Goal: Find specific page/section: Find specific page/section

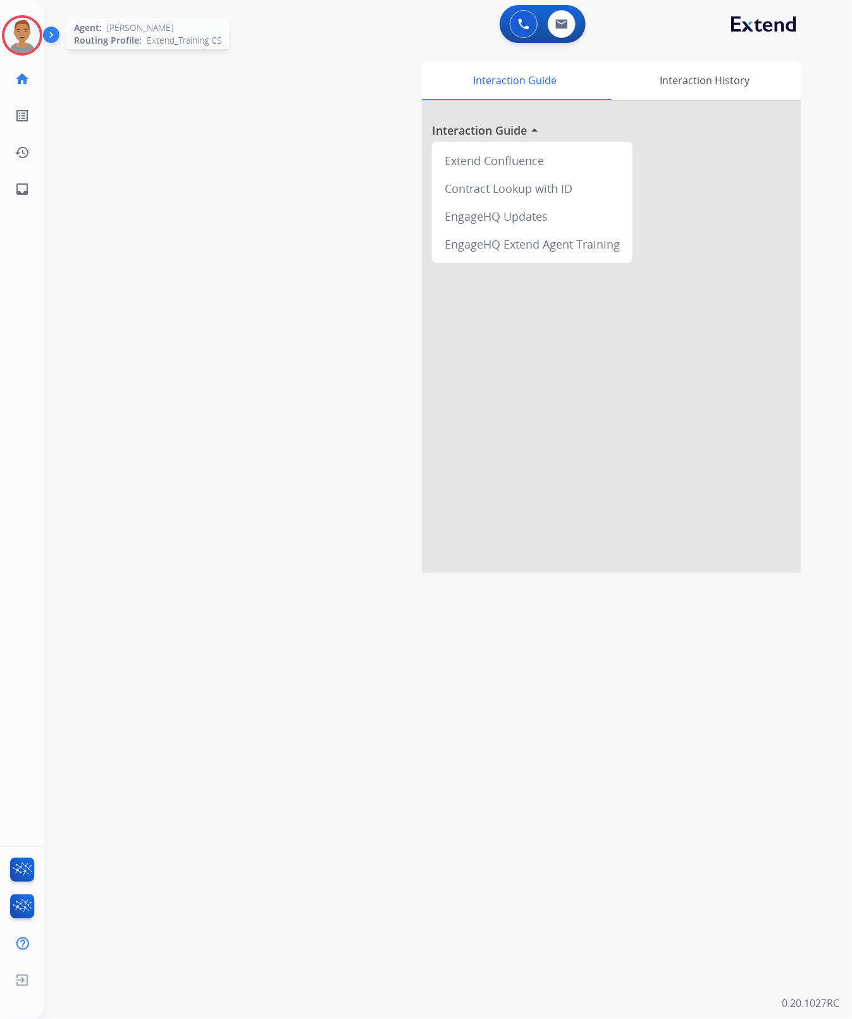
click at [19, 30] on img at bounding box center [21, 35] width 35 height 35
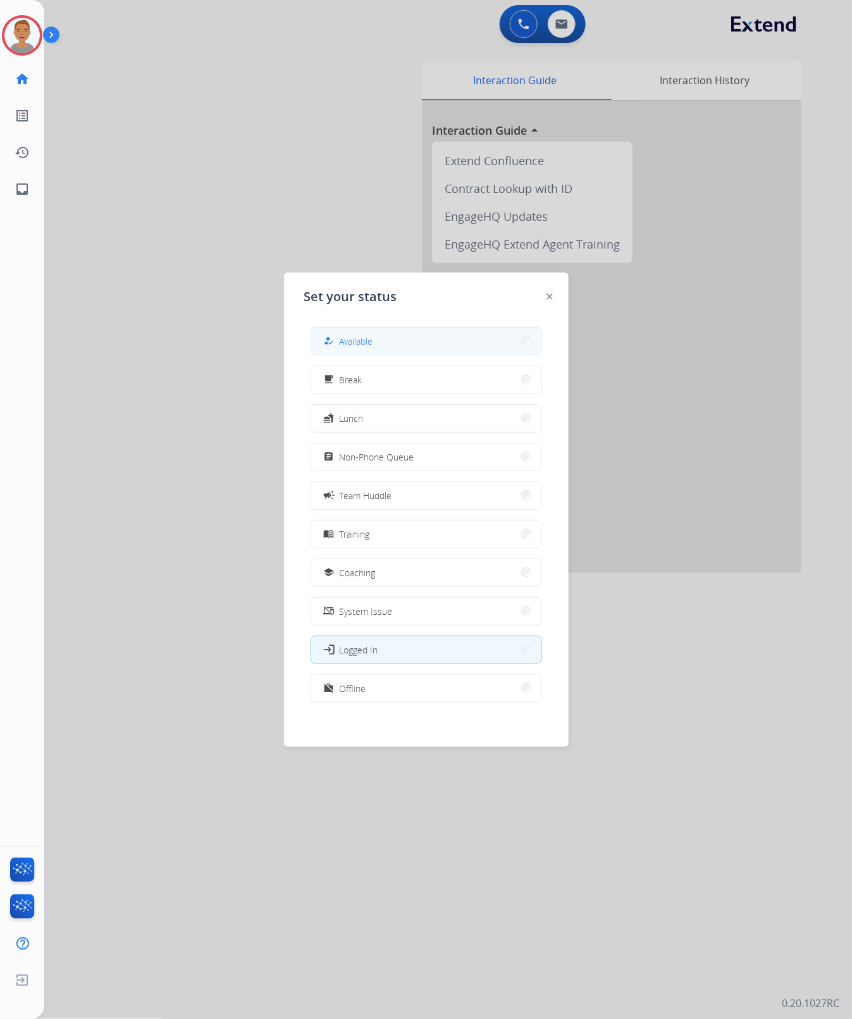
click at [373, 349] on button "how_to_reg Available" at bounding box center [426, 341] width 230 height 27
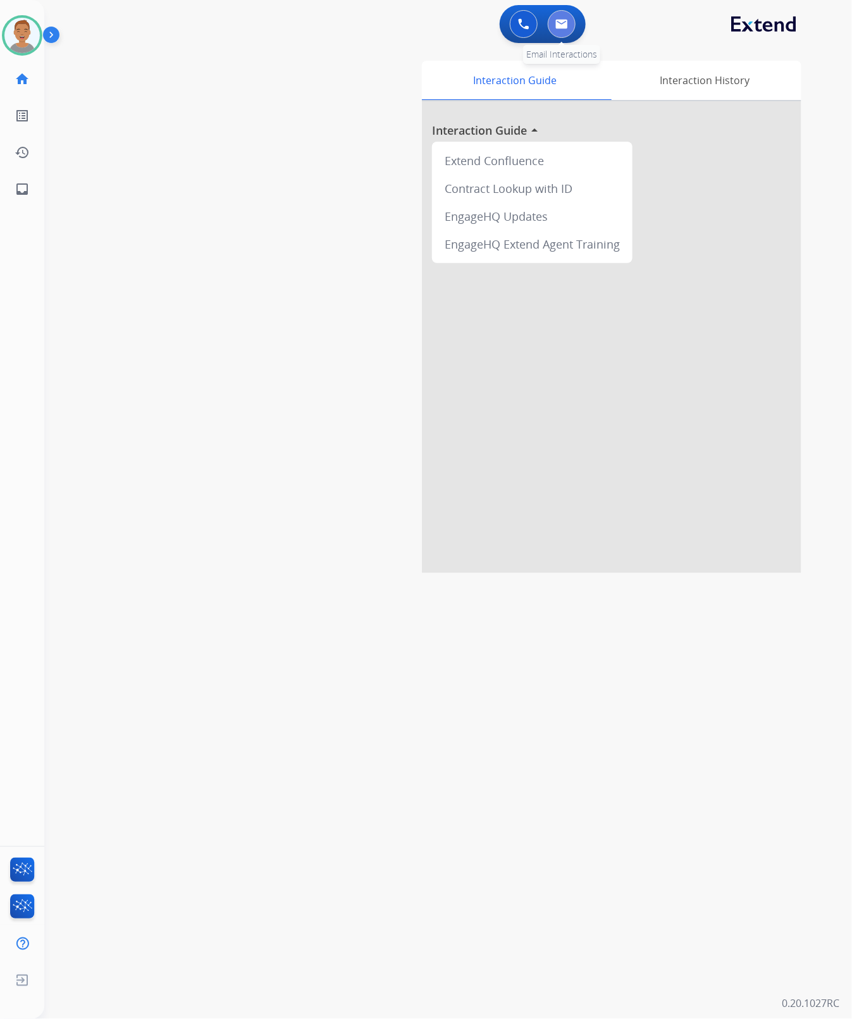
click at [561, 18] on button at bounding box center [562, 24] width 28 height 28
select select "**********"
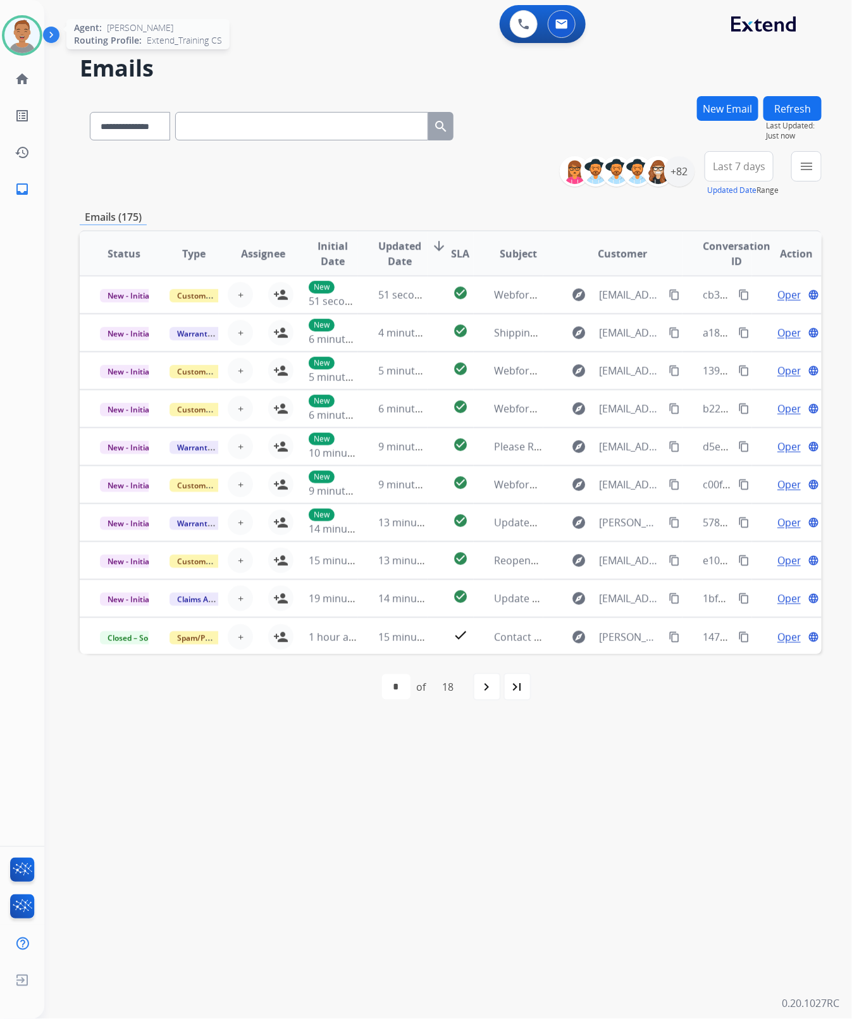
click at [28, 38] on img at bounding box center [21, 35] width 35 height 35
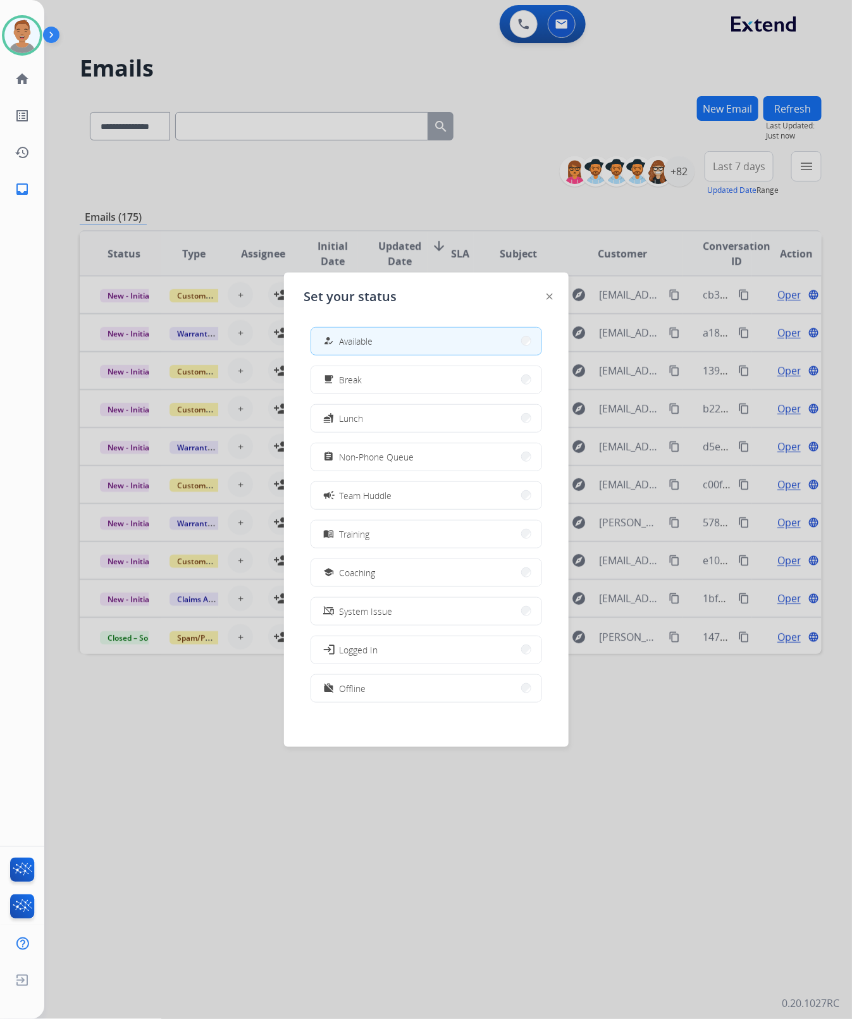
drag, startPoint x: 307, startPoint y: 54, endPoint x: 465, endPoint y: 36, distance: 158.5
click at [311, 52] on div at bounding box center [426, 509] width 852 height 1019
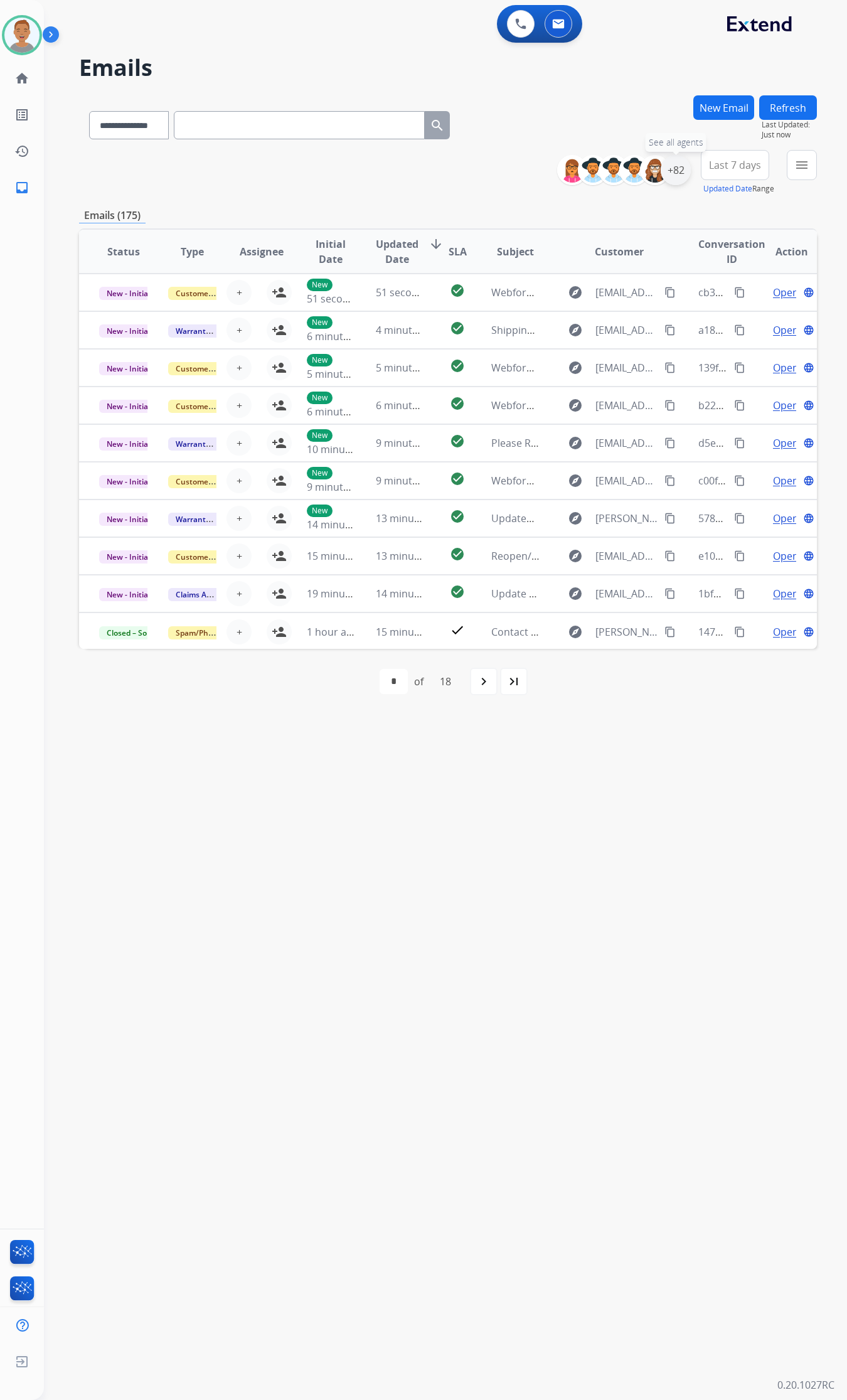
click at [672, 169] on div "+82" at bounding box center [675, 170] width 30 height 30
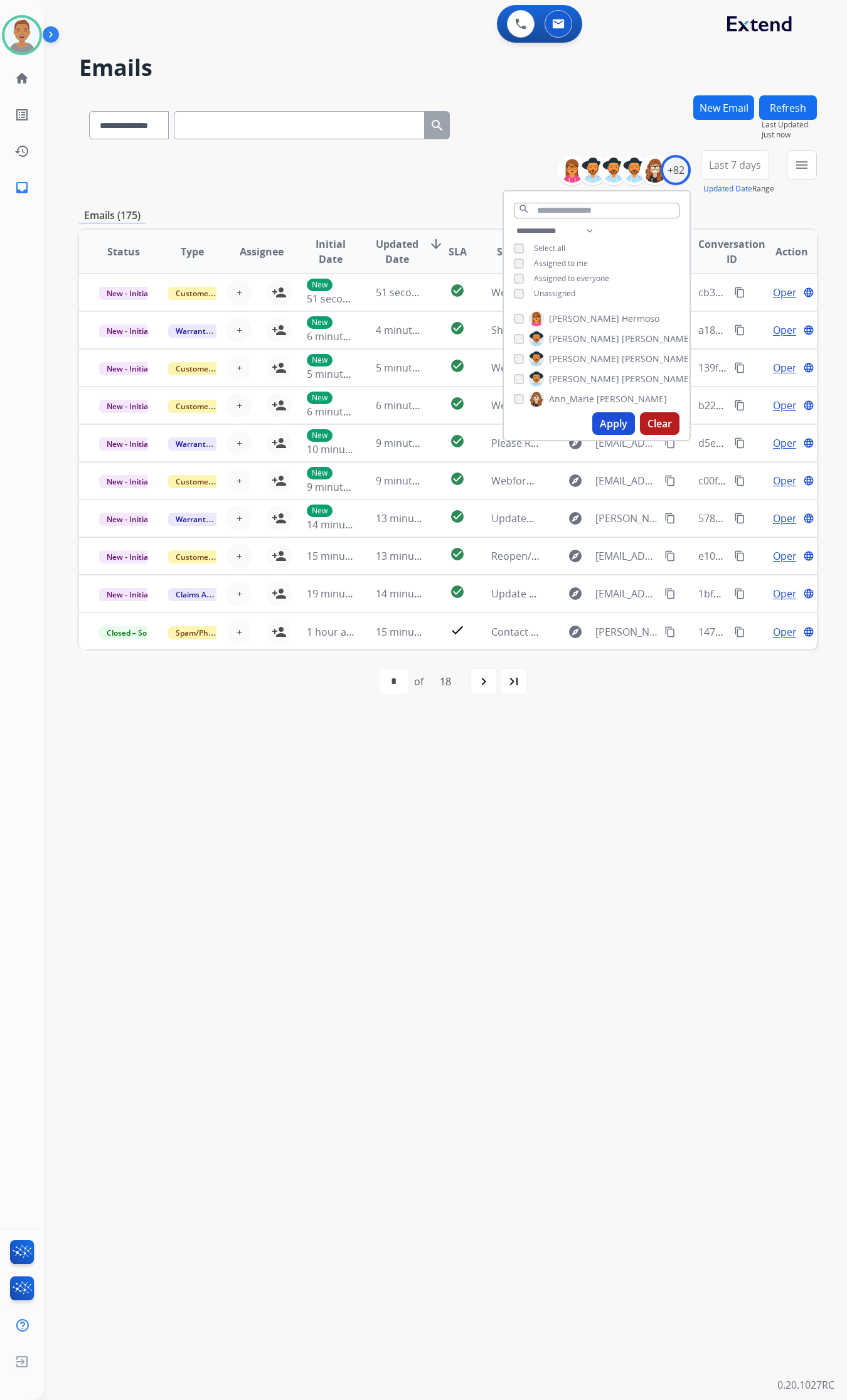
click at [600, 423] on button "Apply" at bounding box center [613, 424] width 43 height 23
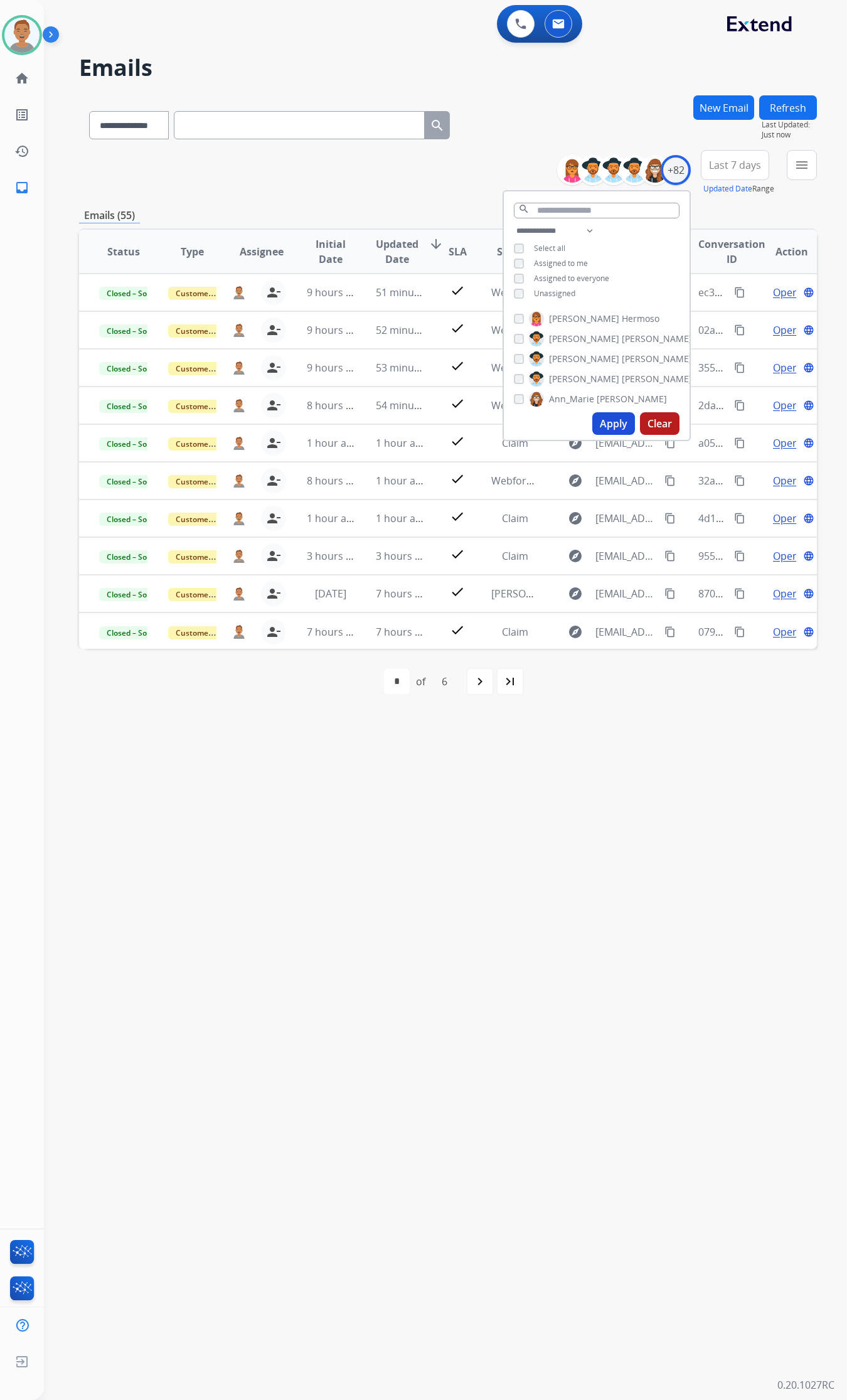
click at [538, 112] on div "**********" at bounding box center [448, 122] width 738 height 55
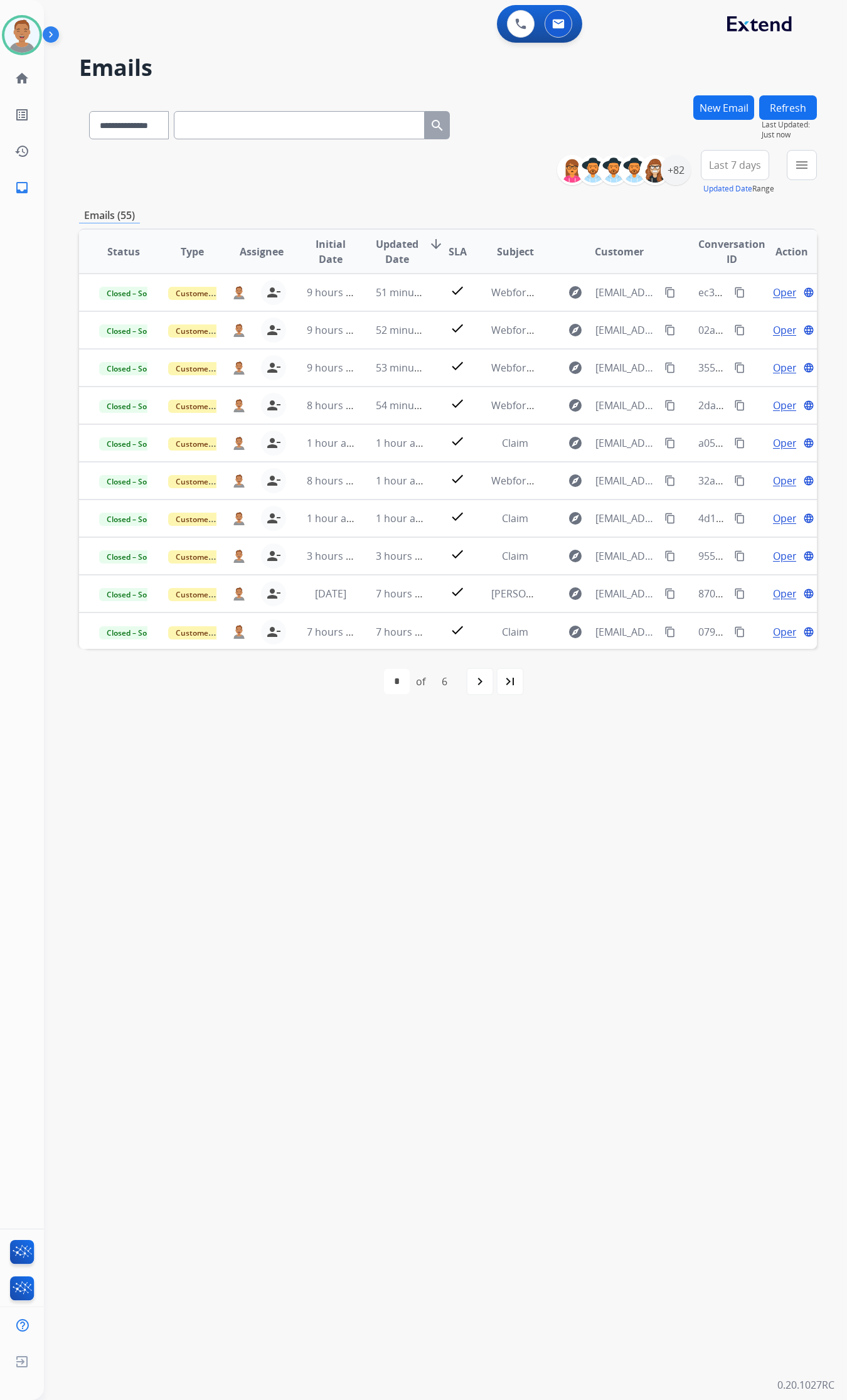
click at [738, 164] on span "Last 7 days" at bounding box center [735, 165] width 53 height 5
click at [718, 313] on div "Last 90 days" at bounding box center [731, 318] width 69 height 19
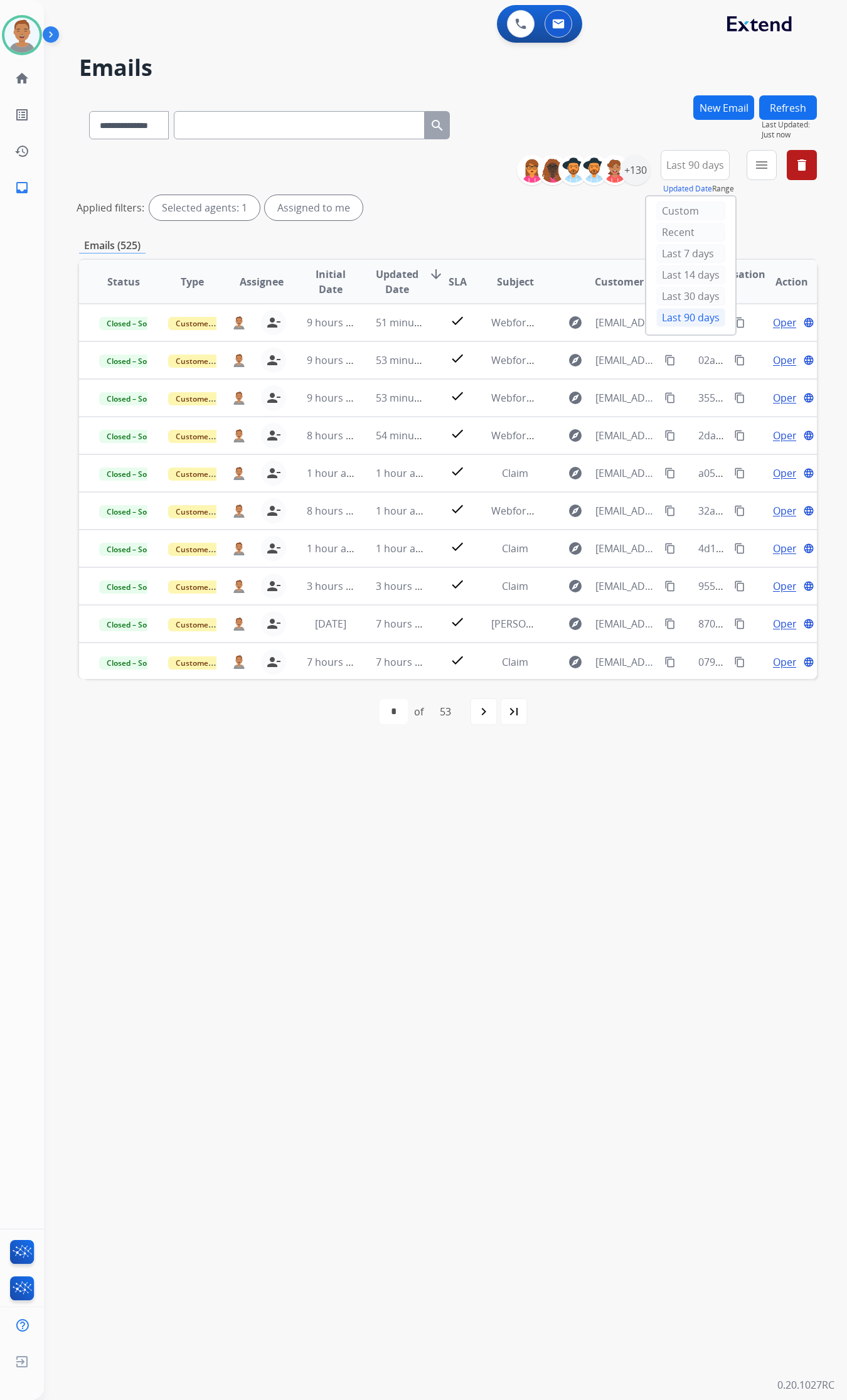
click at [607, 78] on h2 "Emails" at bounding box center [448, 67] width 738 height 25
click at [631, 164] on div "+130" at bounding box center [636, 170] width 30 height 30
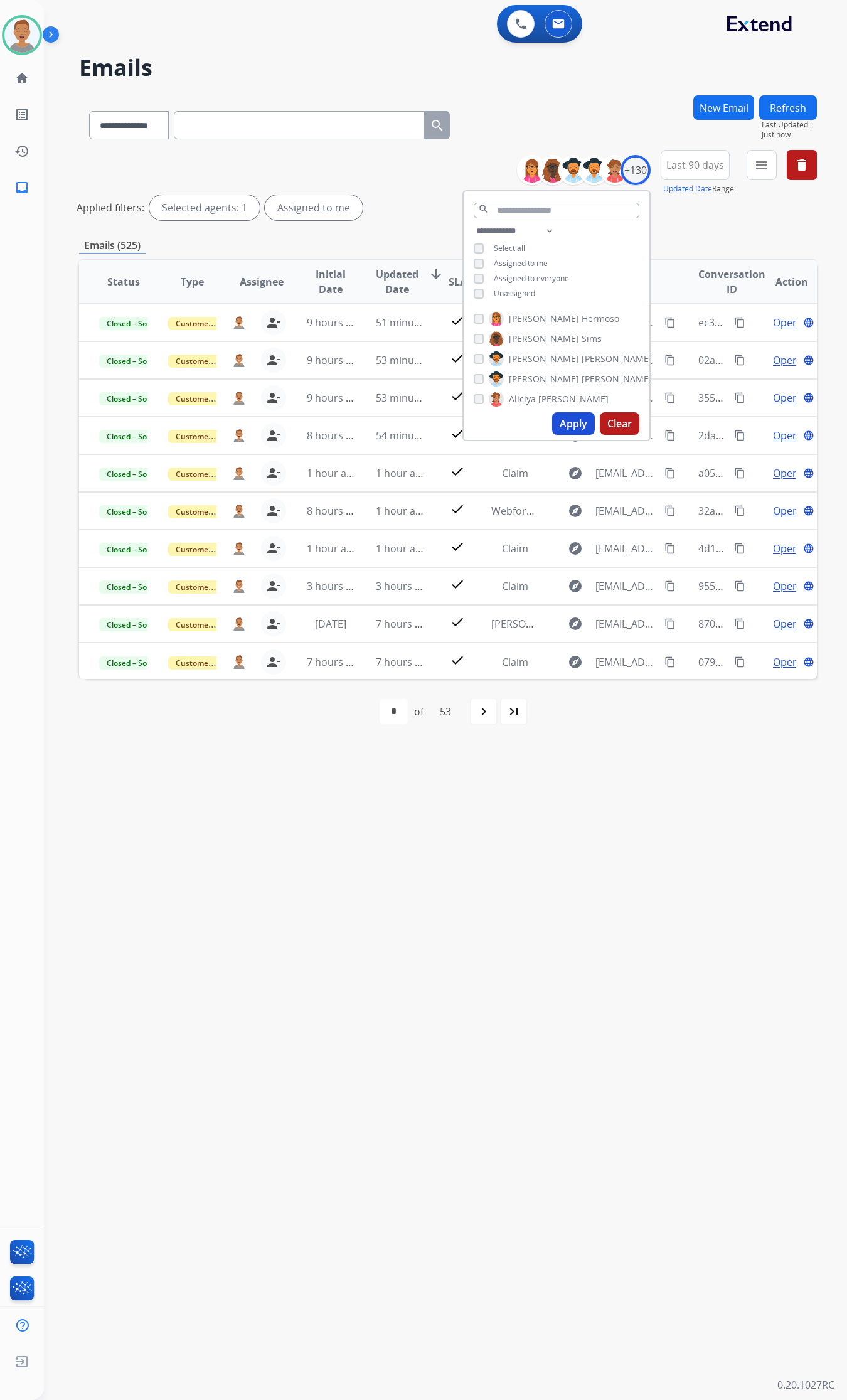
drag, startPoint x: 559, startPoint y: 105, endPoint x: 506, endPoint y: 179, distance: 91.0
click at [559, 105] on div "**********" at bounding box center [448, 122] width 738 height 55
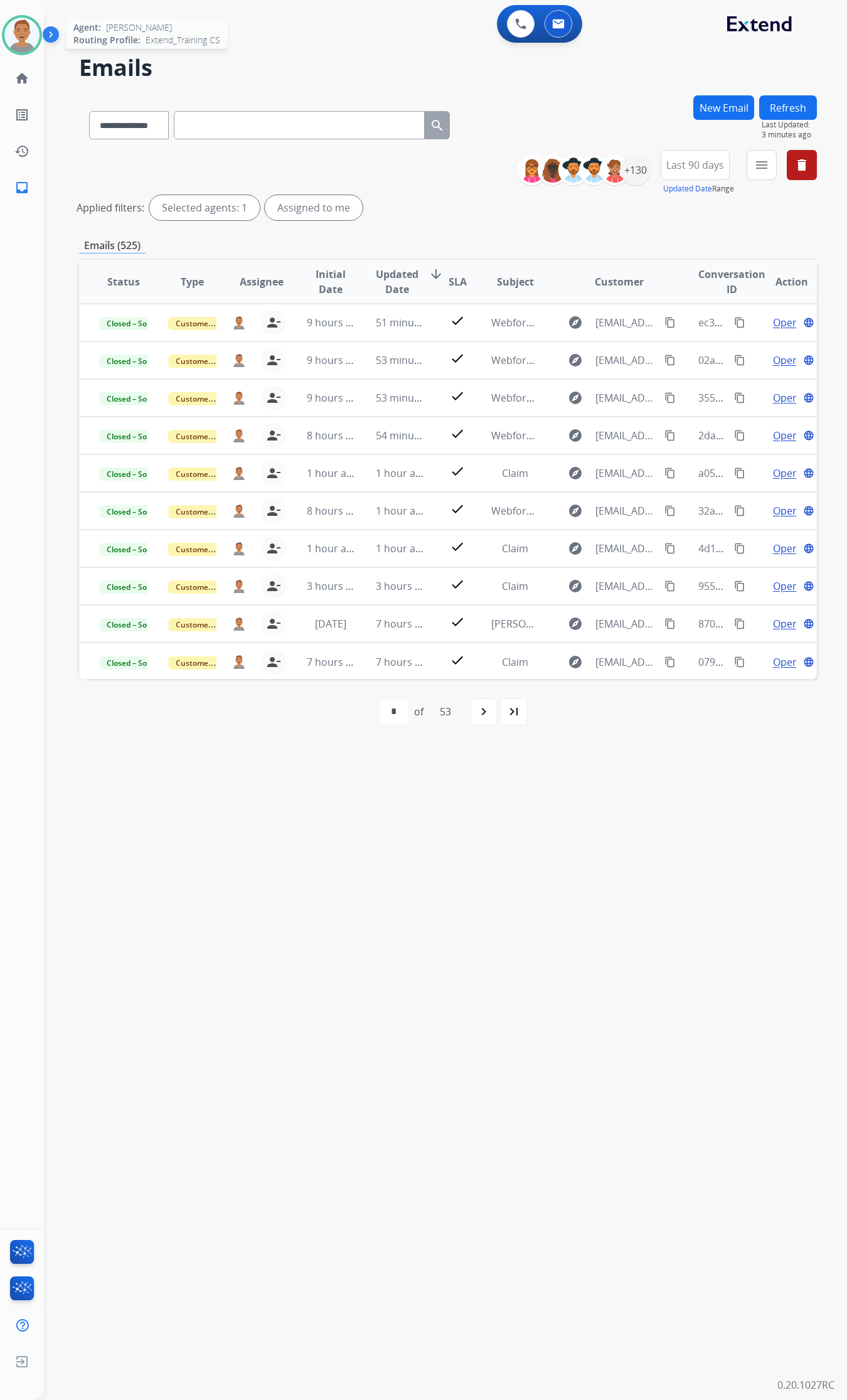
click at [15, 30] on img at bounding box center [21, 35] width 35 height 35
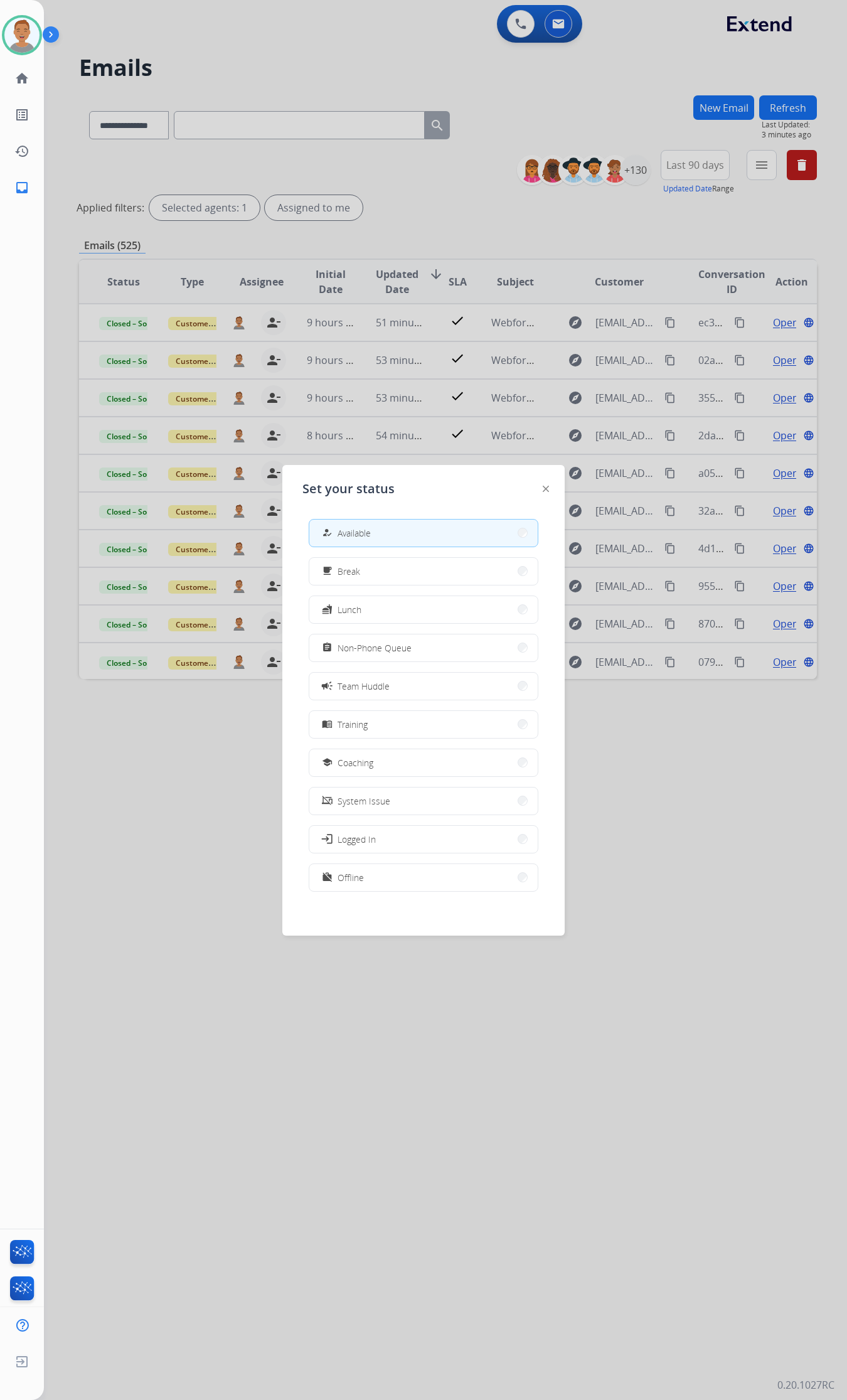
click at [374, 872] on button "work_off Offline" at bounding box center [424, 877] width 228 height 27
